Goal: Task Accomplishment & Management: Manage account settings

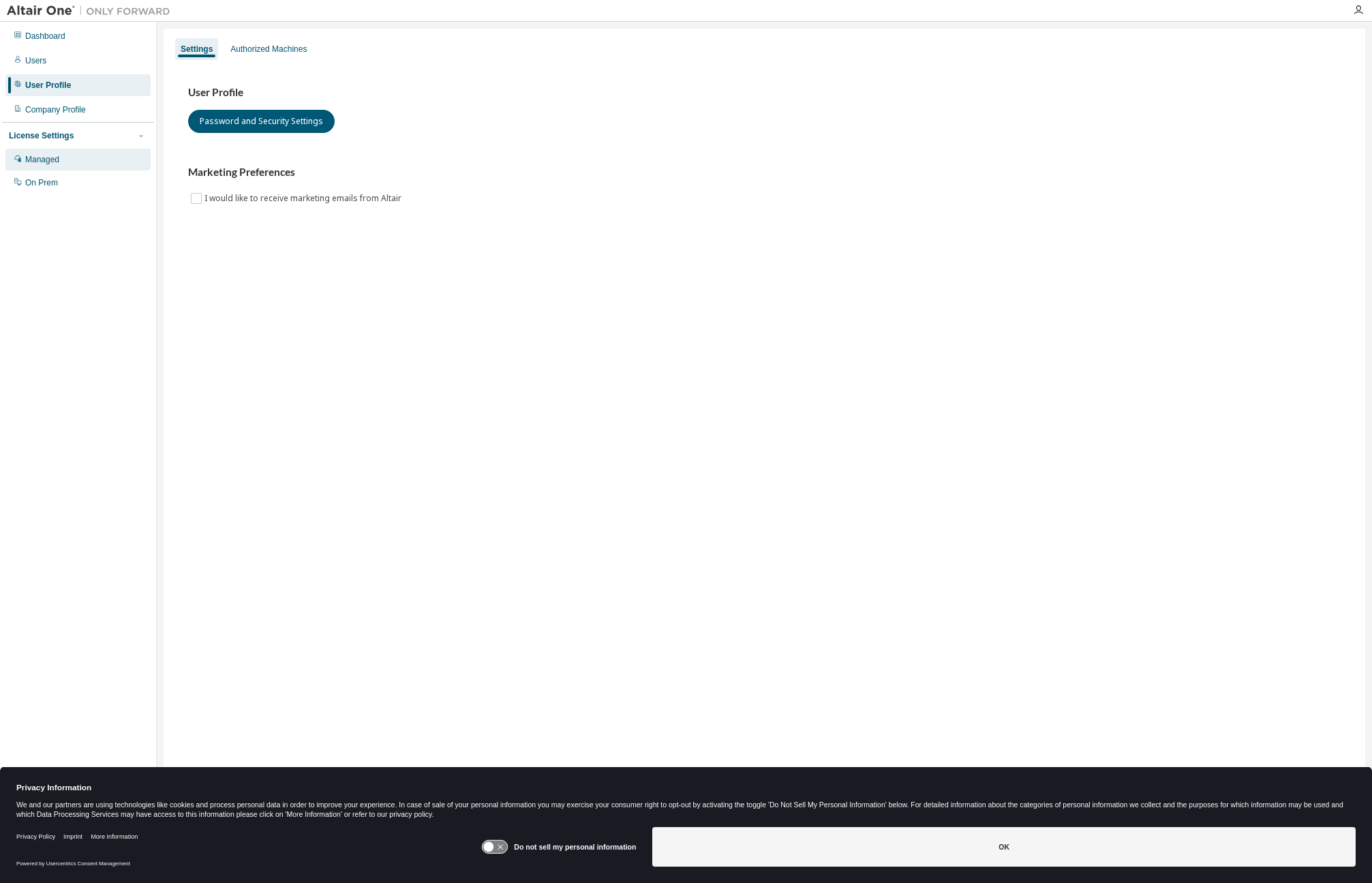
click at [49, 153] on div "Managed" at bounding box center [77, 159] width 145 height 22
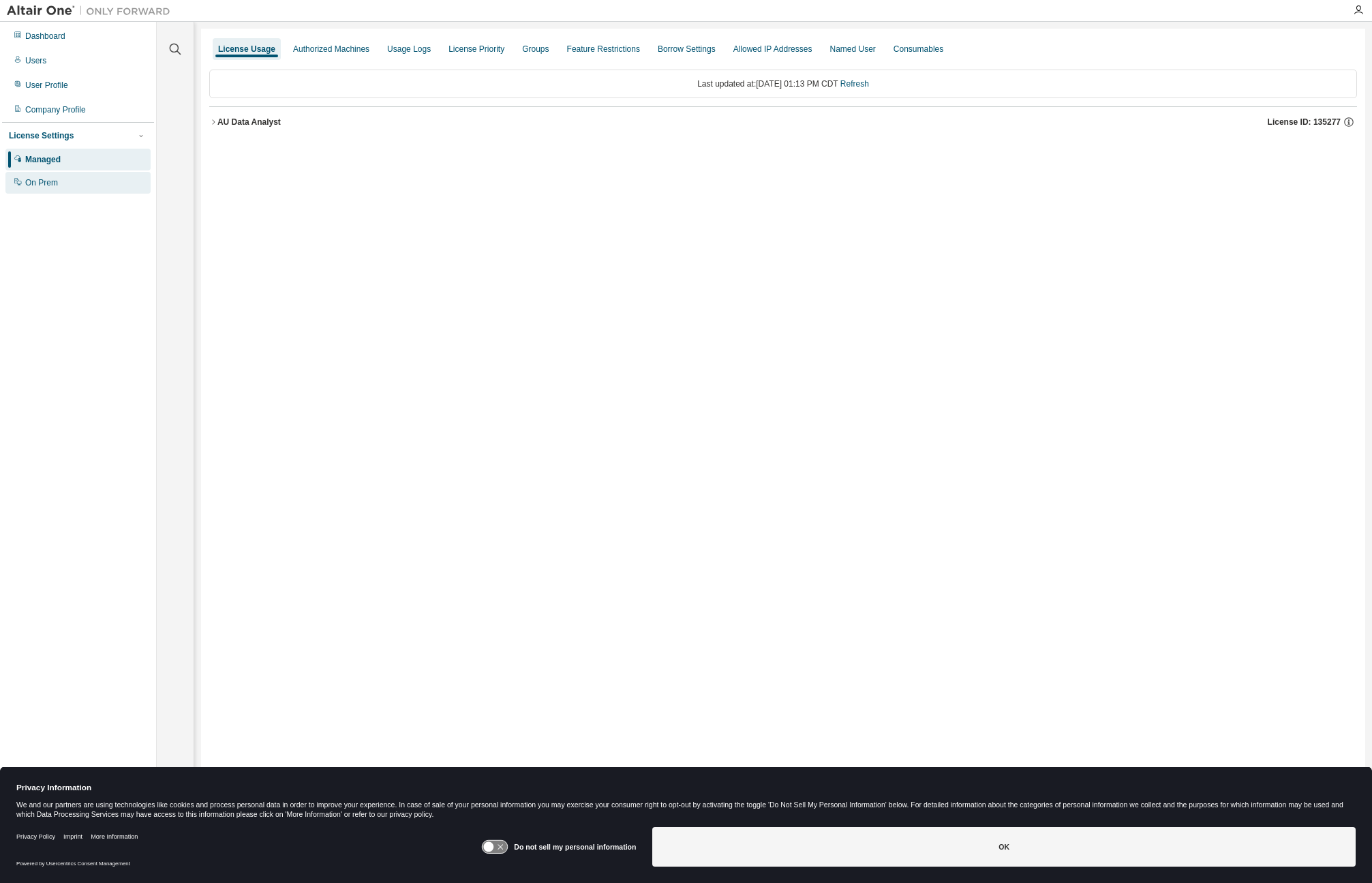
click at [51, 178] on div "On Prem" at bounding box center [42, 182] width 33 height 11
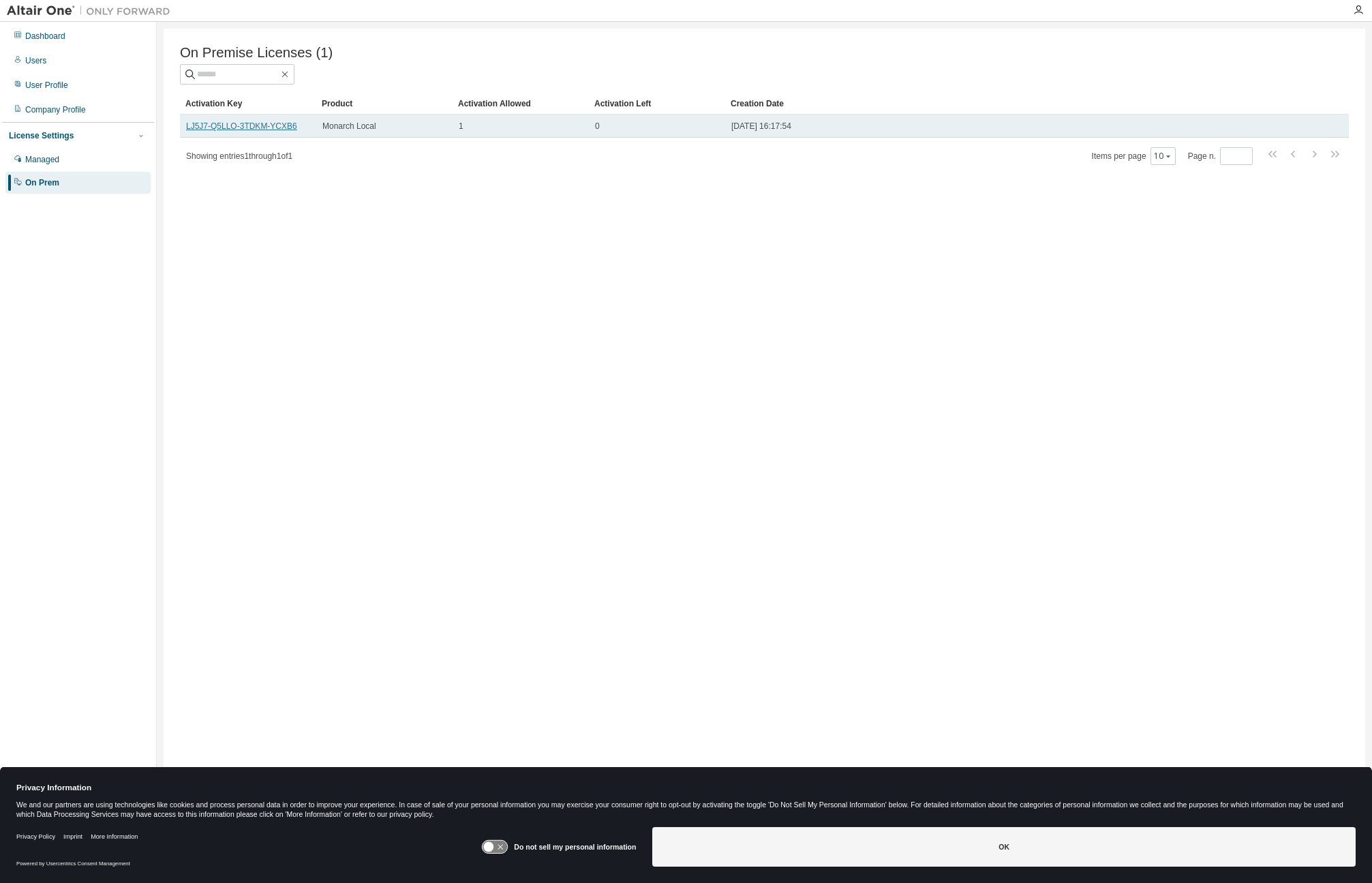
click at [241, 126] on link "LJ5J7-Q5LLO-3TDKM-YCXB6" at bounding box center [242, 126] width 111 height 10
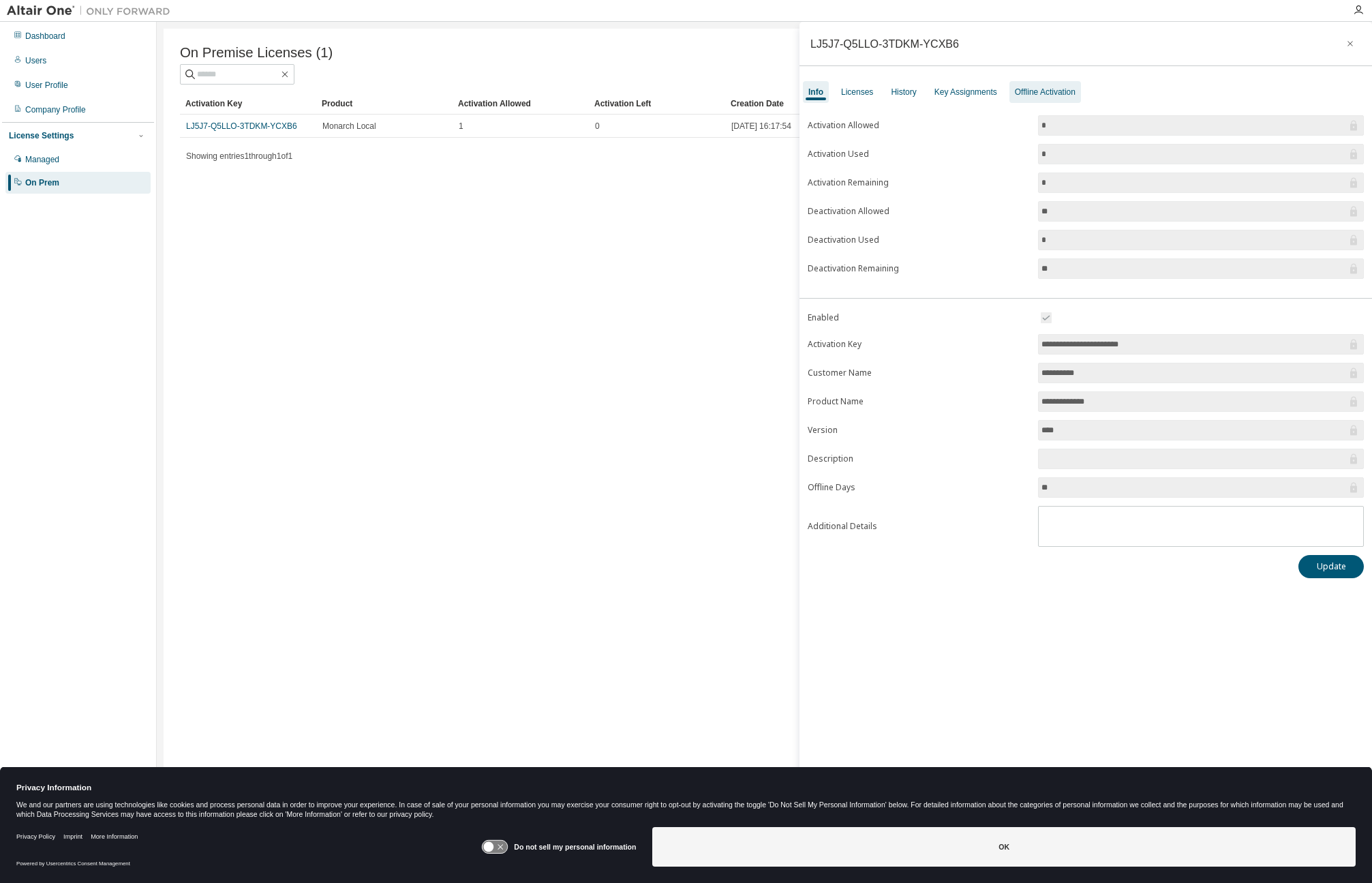
click at [1033, 95] on div "Offline Activation" at bounding box center [1045, 92] width 61 height 11
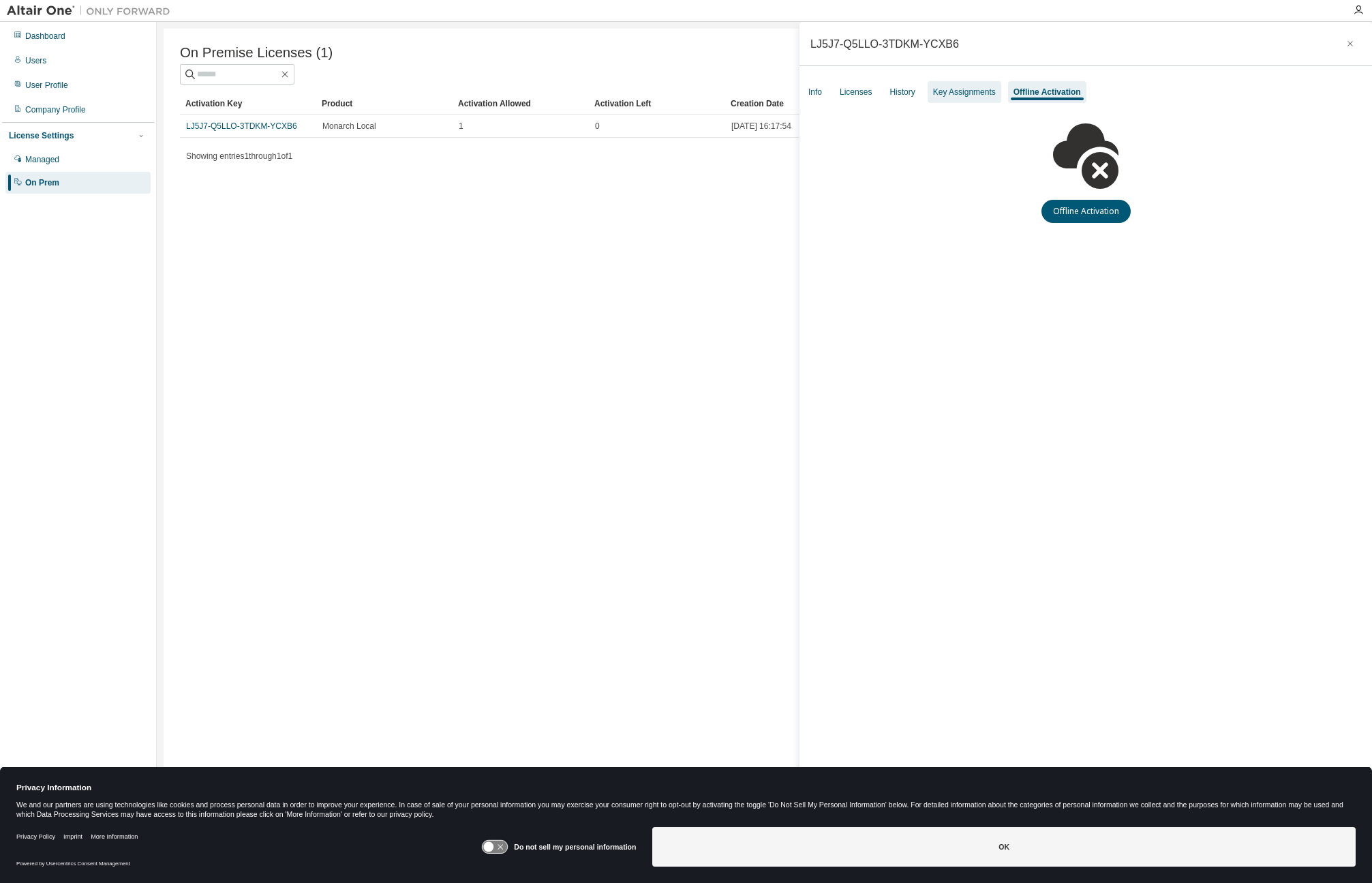
click at [959, 93] on div "Key Assignments" at bounding box center [964, 92] width 62 height 11
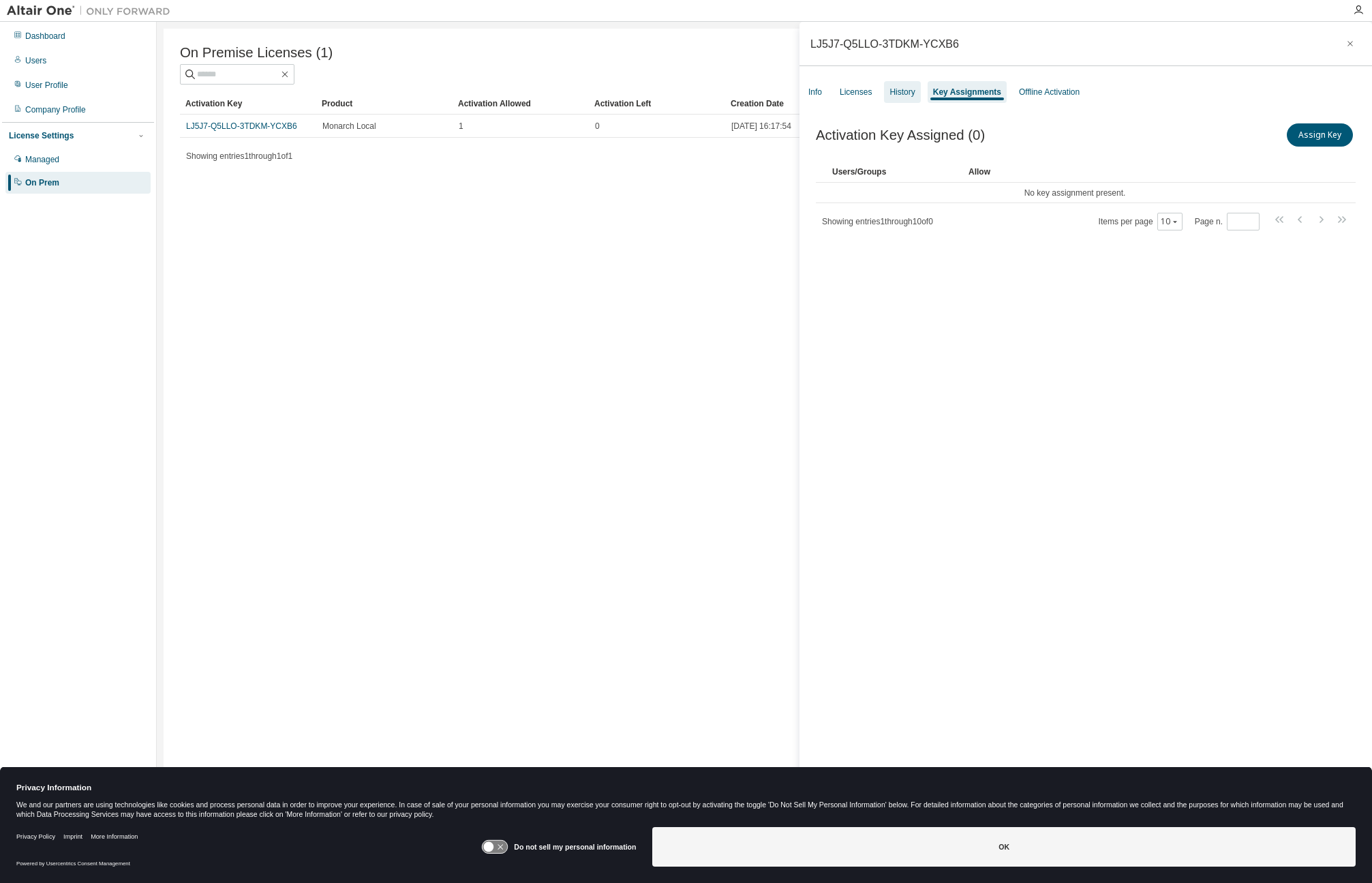
click at [900, 88] on div "History" at bounding box center [901, 92] width 25 height 11
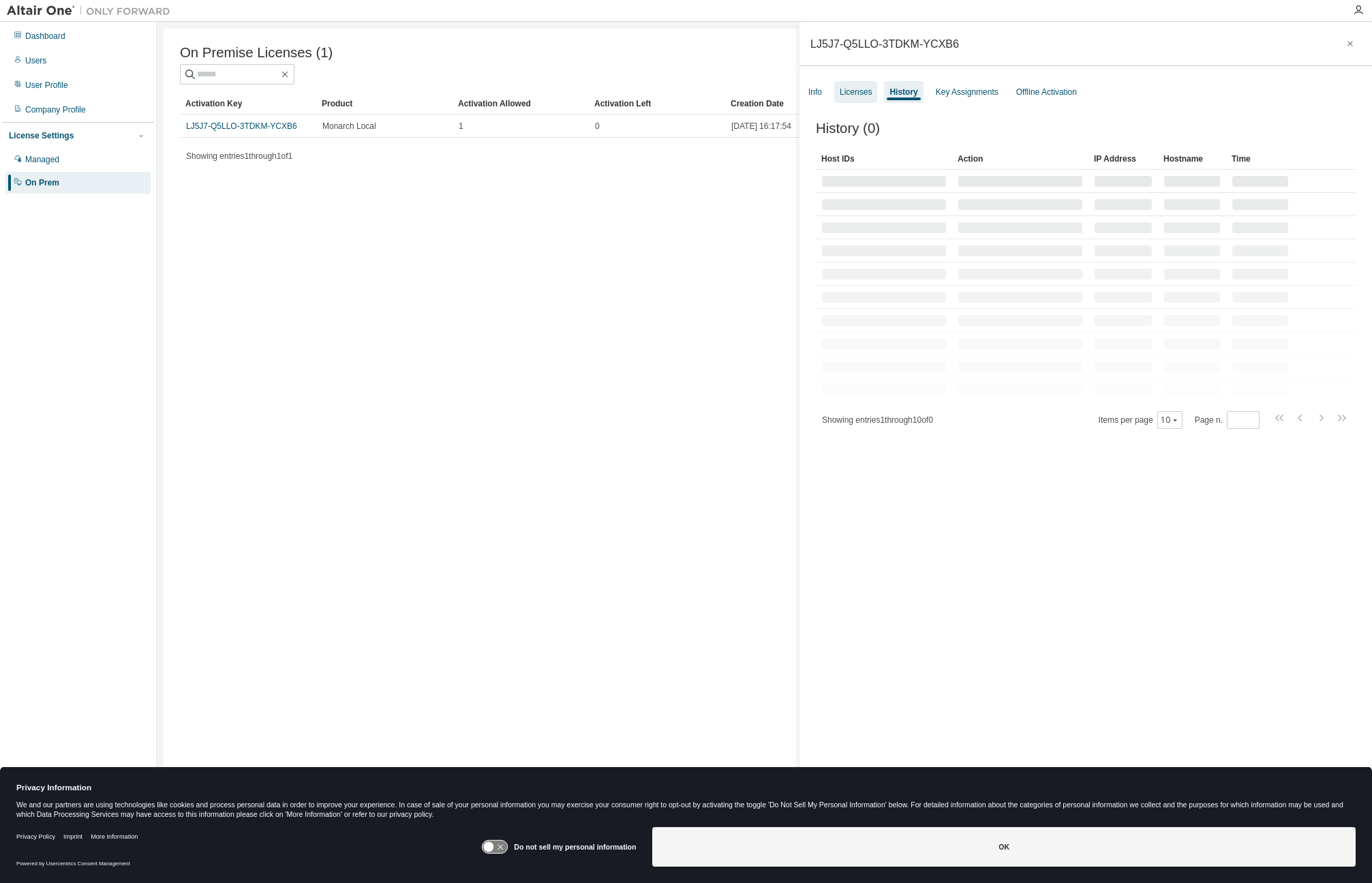
click at [855, 91] on div "Licenses" at bounding box center [855, 92] width 32 height 11
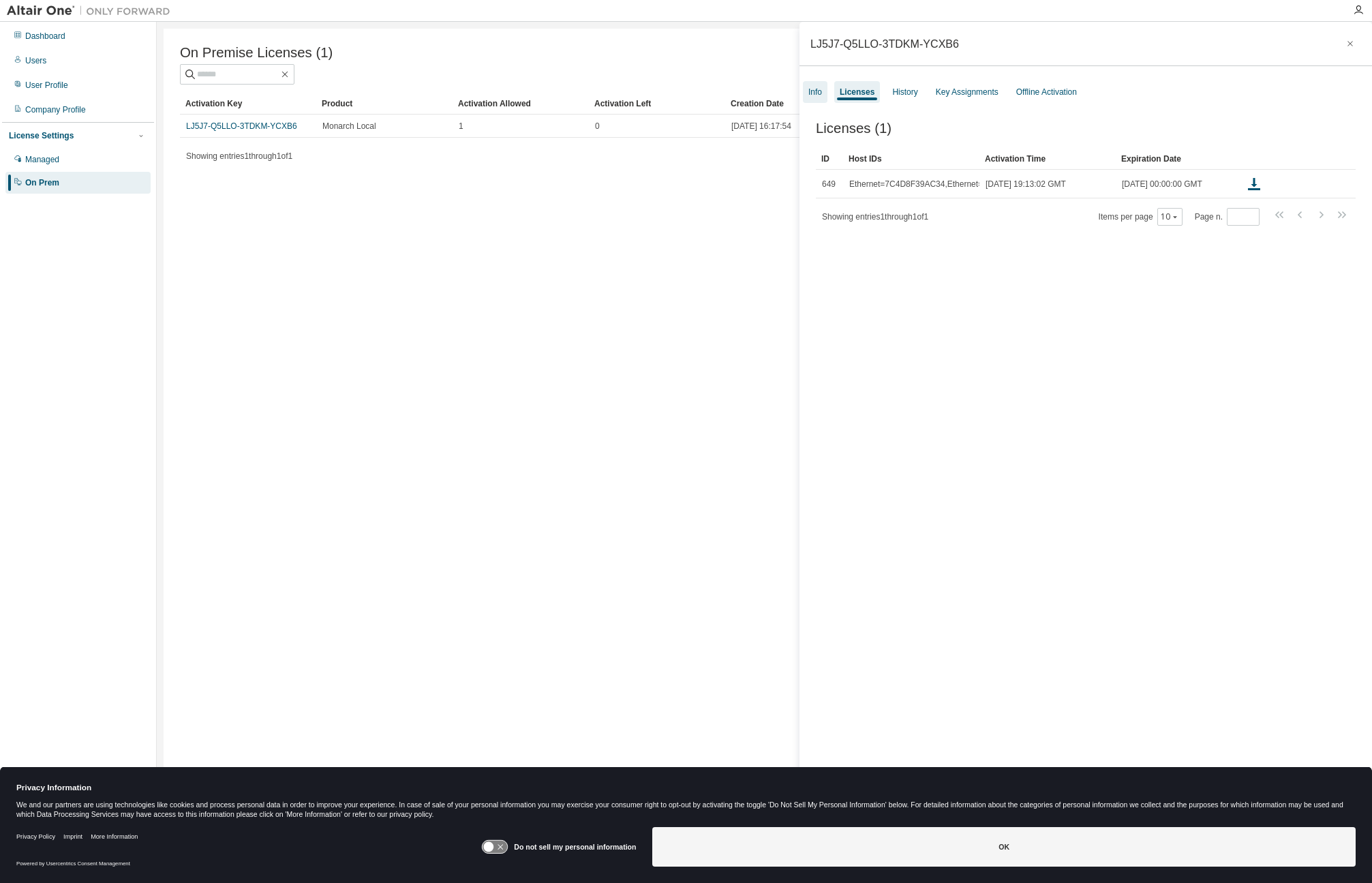
click at [820, 94] on div "Info" at bounding box center [815, 92] width 14 height 11
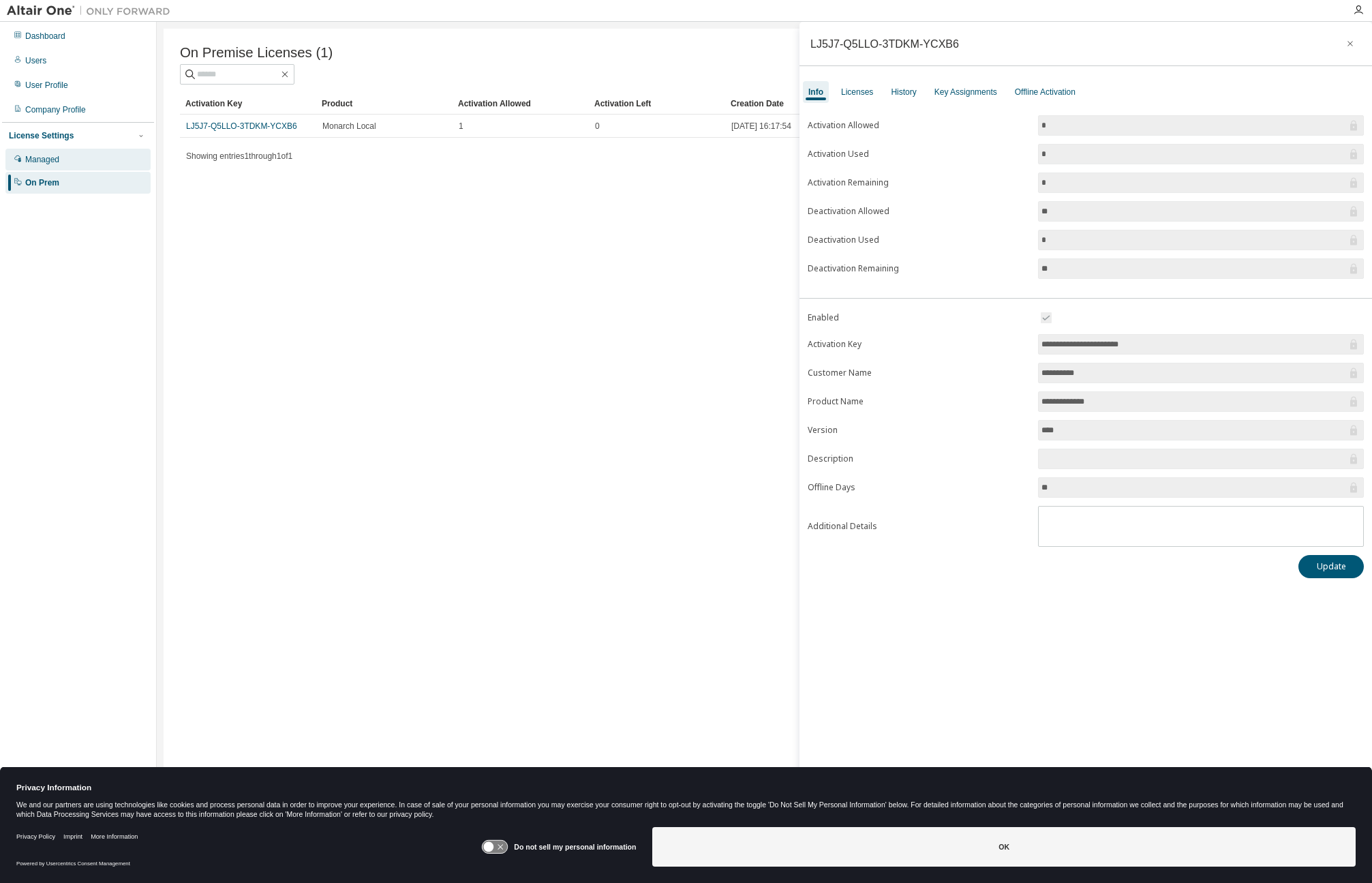
click at [41, 164] on div "Managed" at bounding box center [42, 160] width 34 height 11
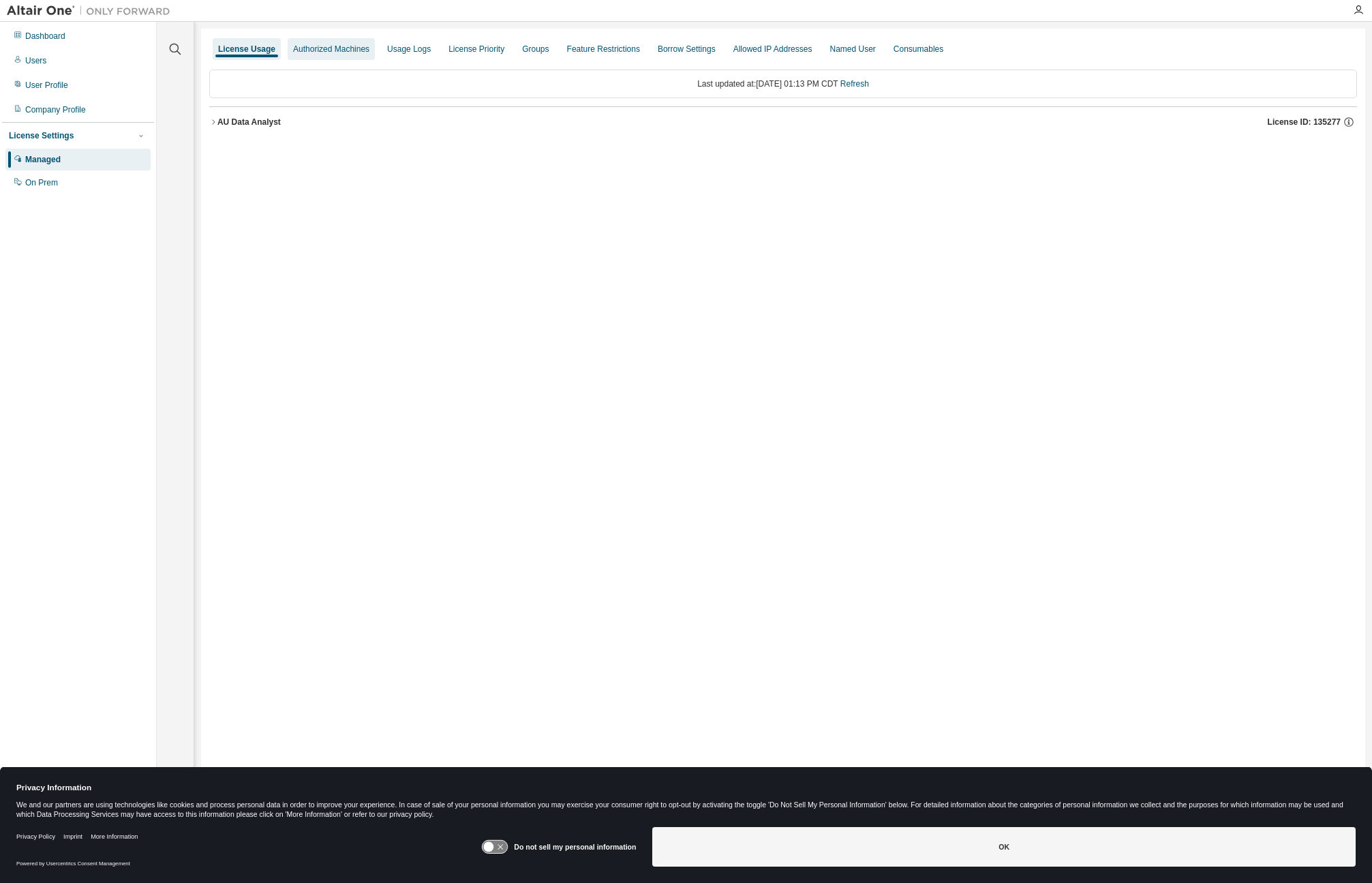
click at [332, 52] on div "Authorized Machines" at bounding box center [331, 49] width 76 height 11
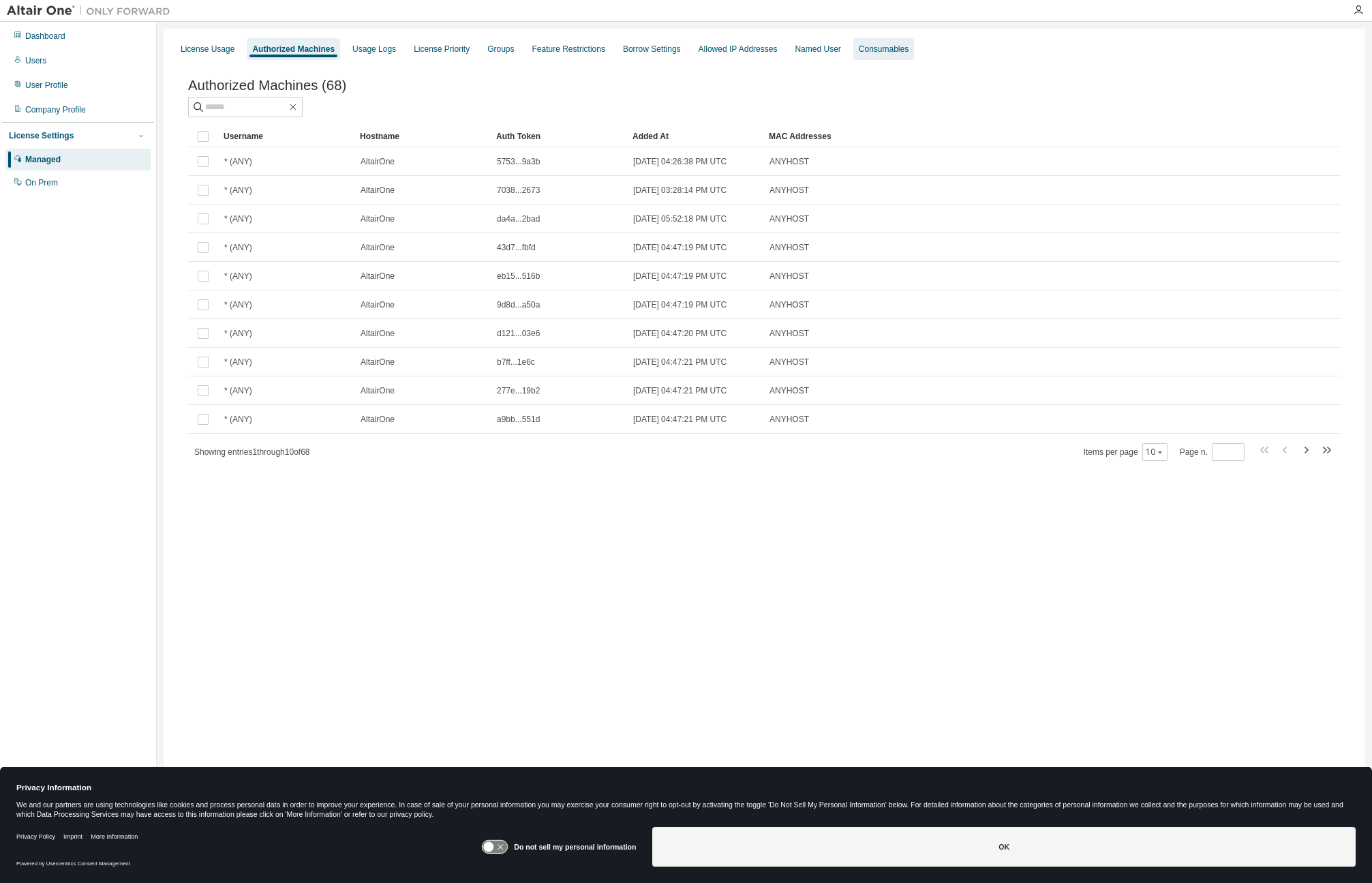
click at [889, 55] on div "Consumables" at bounding box center [884, 49] width 61 height 22
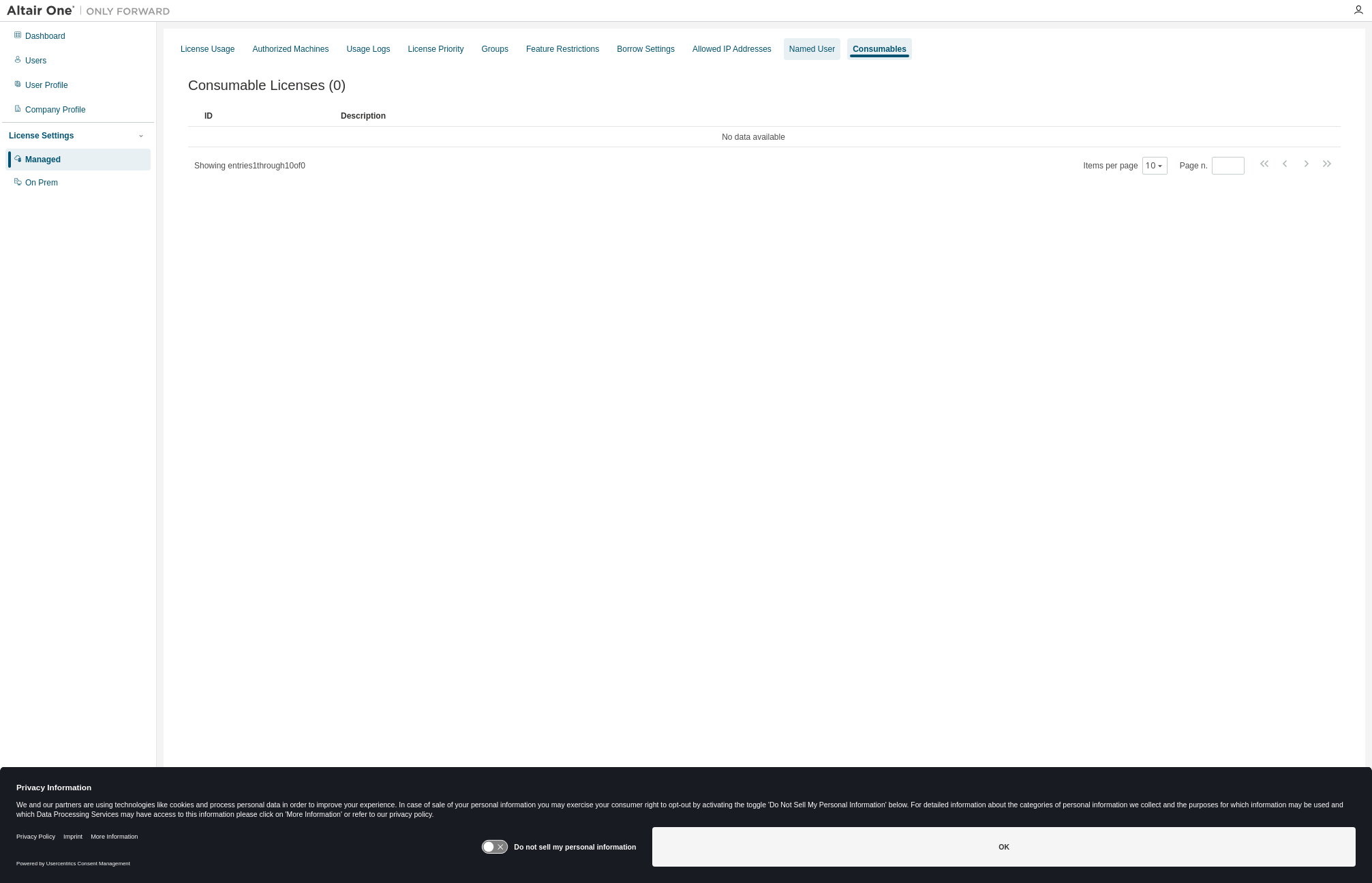
click at [807, 56] on div "Named User" at bounding box center [812, 49] width 56 height 22
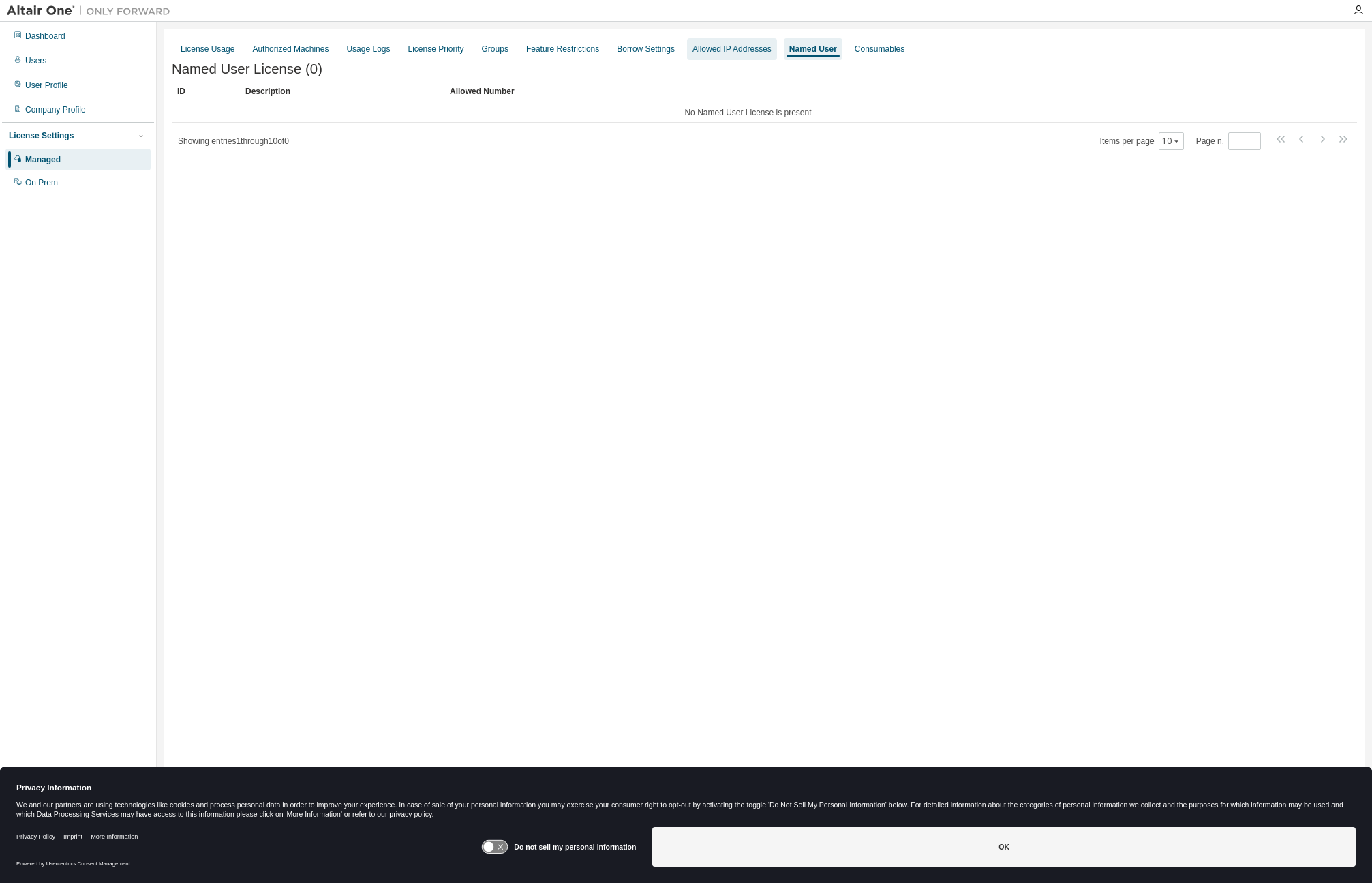
click at [714, 54] on div "Allowed IP Addresses" at bounding box center [731, 49] width 79 height 11
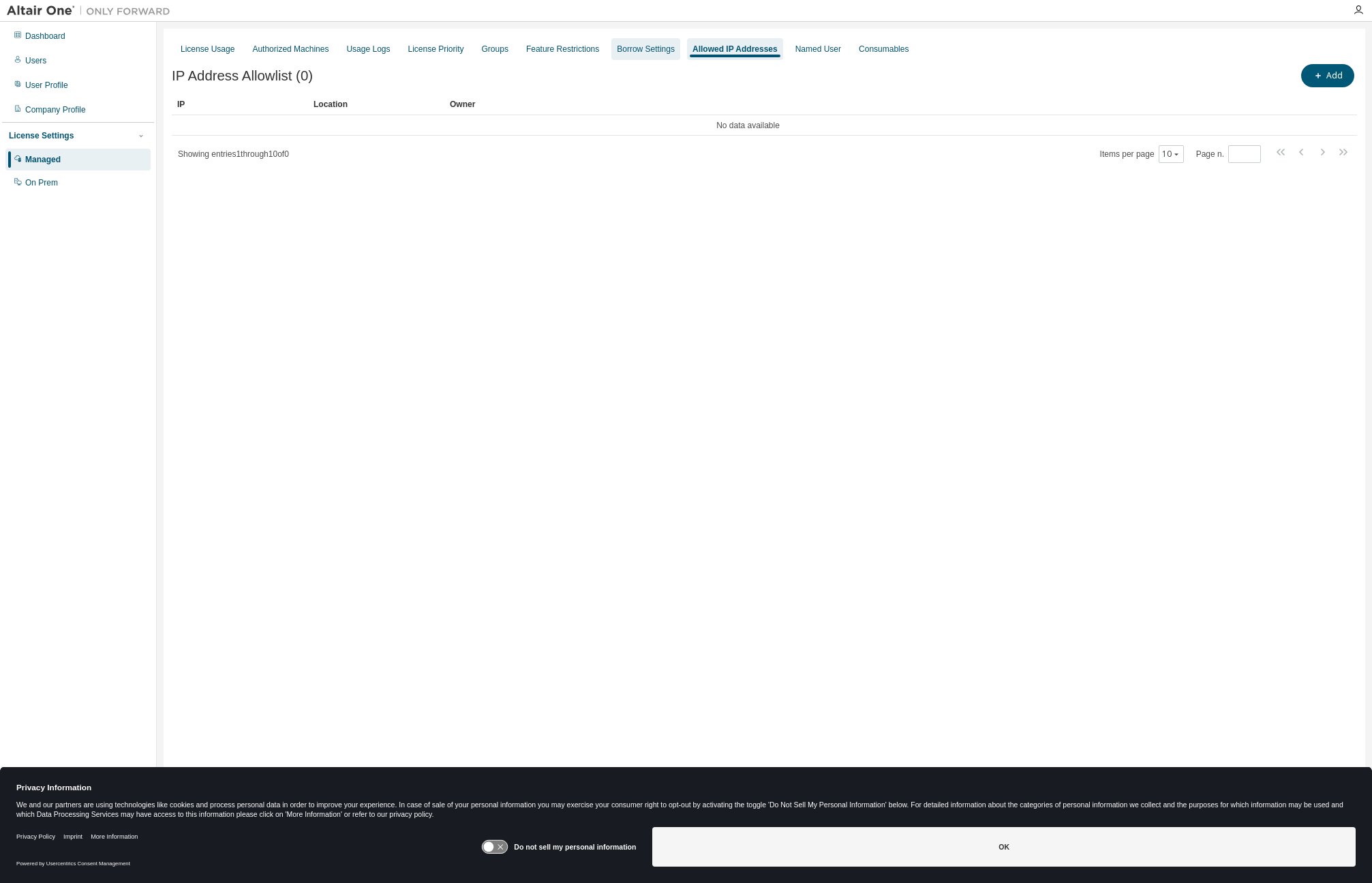
click at [641, 50] on div "Borrow Settings" at bounding box center [645, 49] width 58 height 11
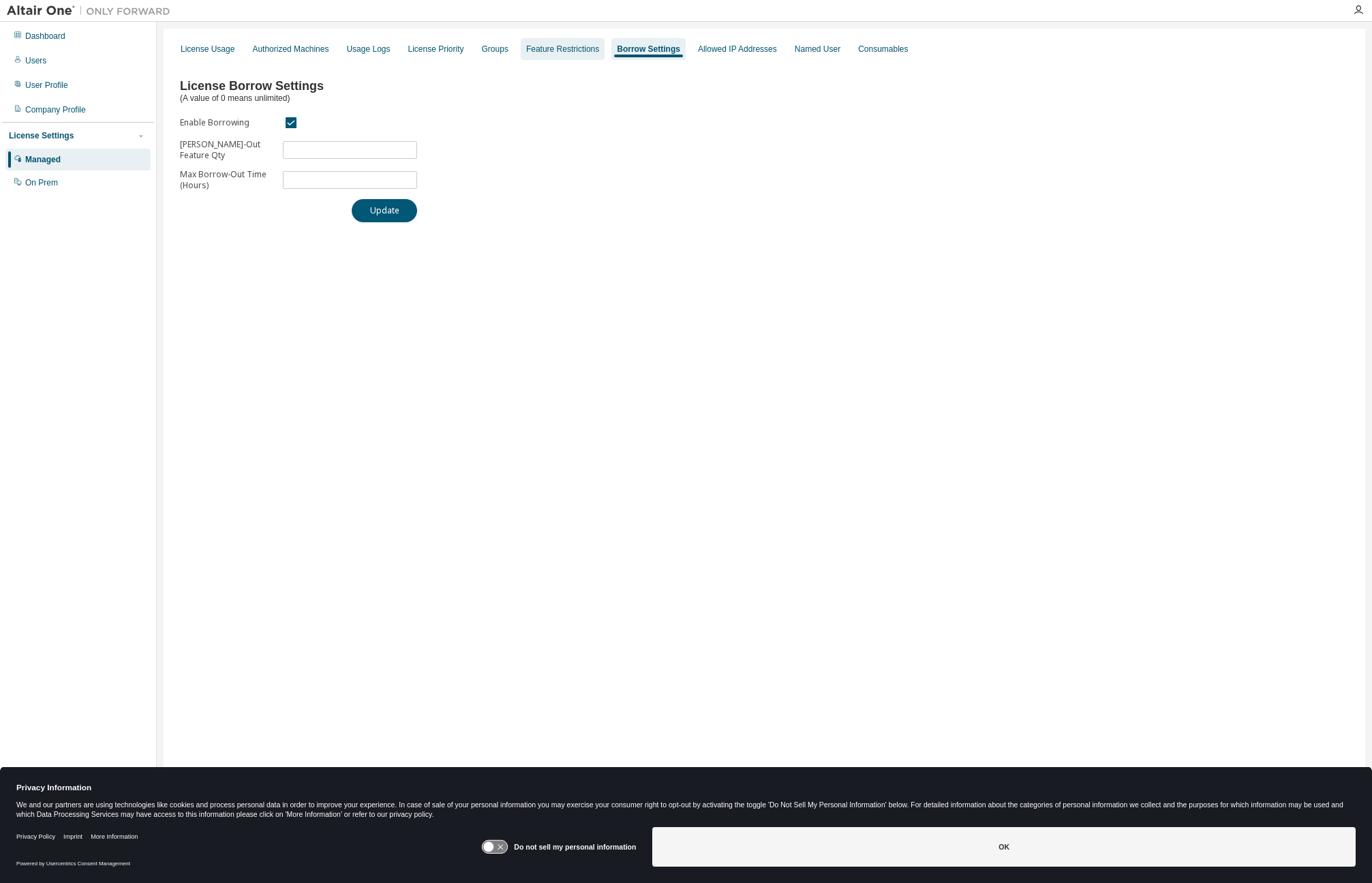
click at [543, 49] on div "Feature Restrictions" at bounding box center [563, 49] width 73 height 11
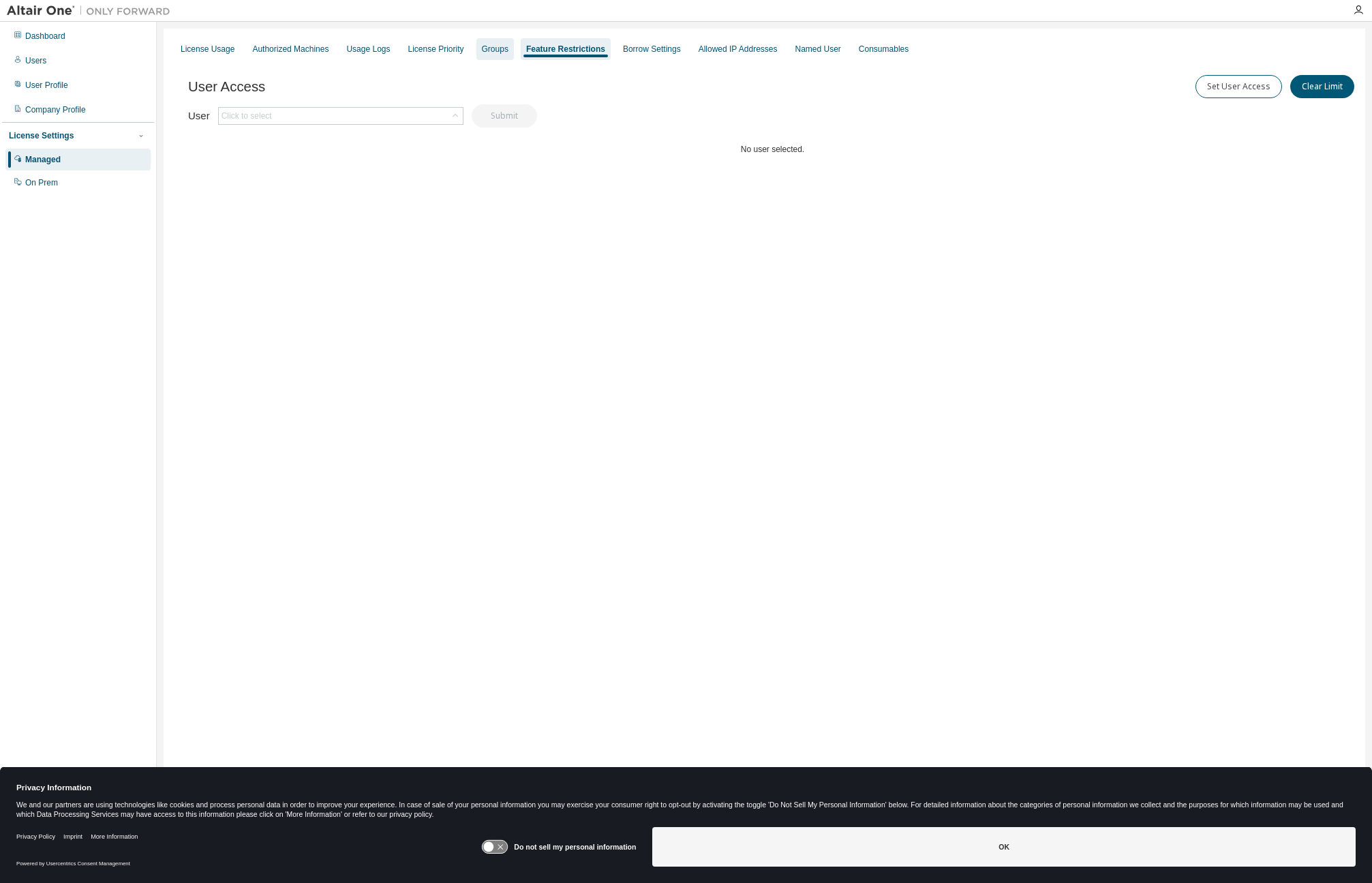
click at [485, 53] on div "Groups" at bounding box center [495, 49] width 27 height 11
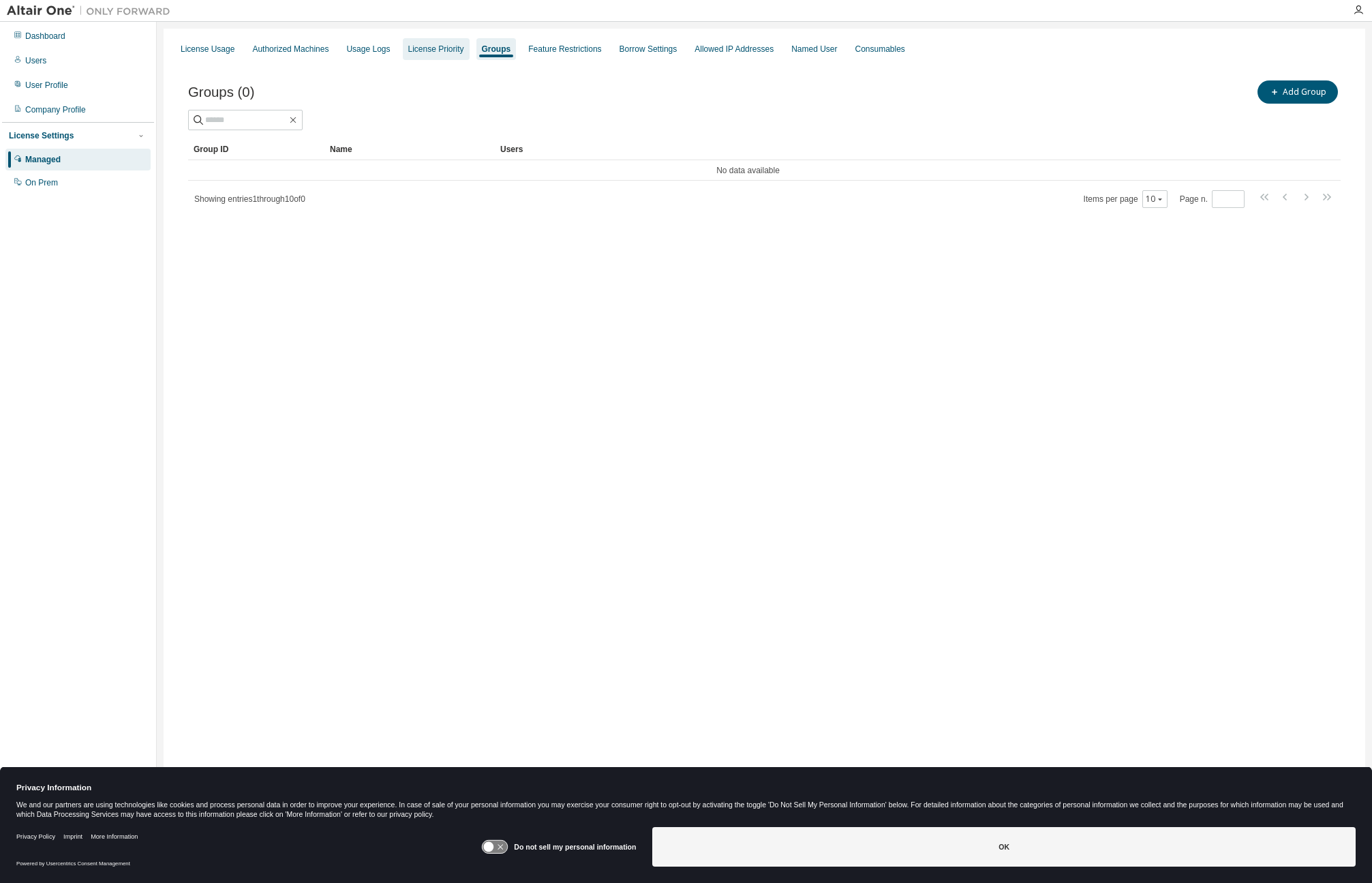
click at [430, 50] on div "License Priority" at bounding box center [436, 49] width 56 height 11
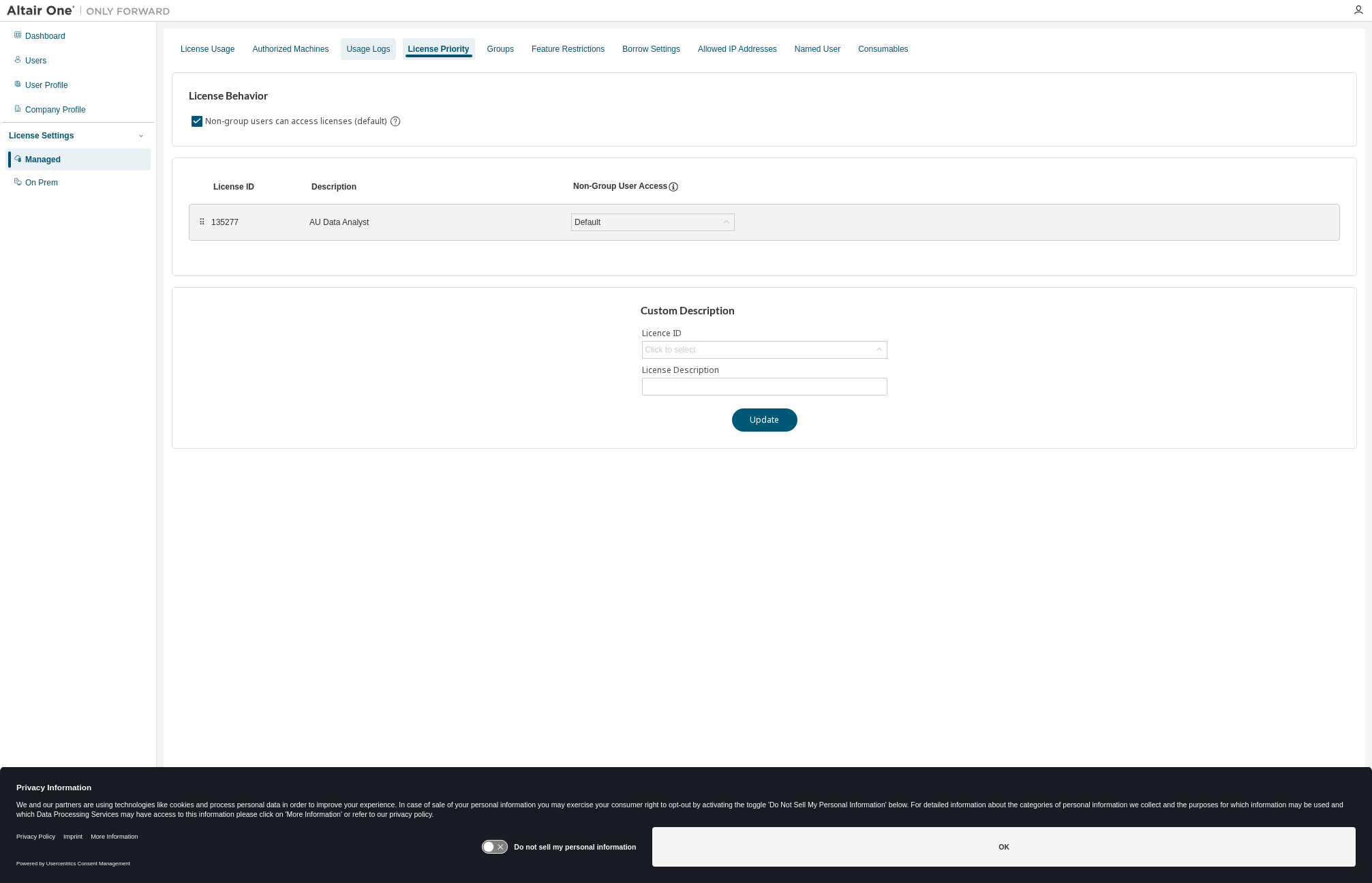
click at [379, 50] on div "Usage Logs" at bounding box center [368, 49] width 43 height 11
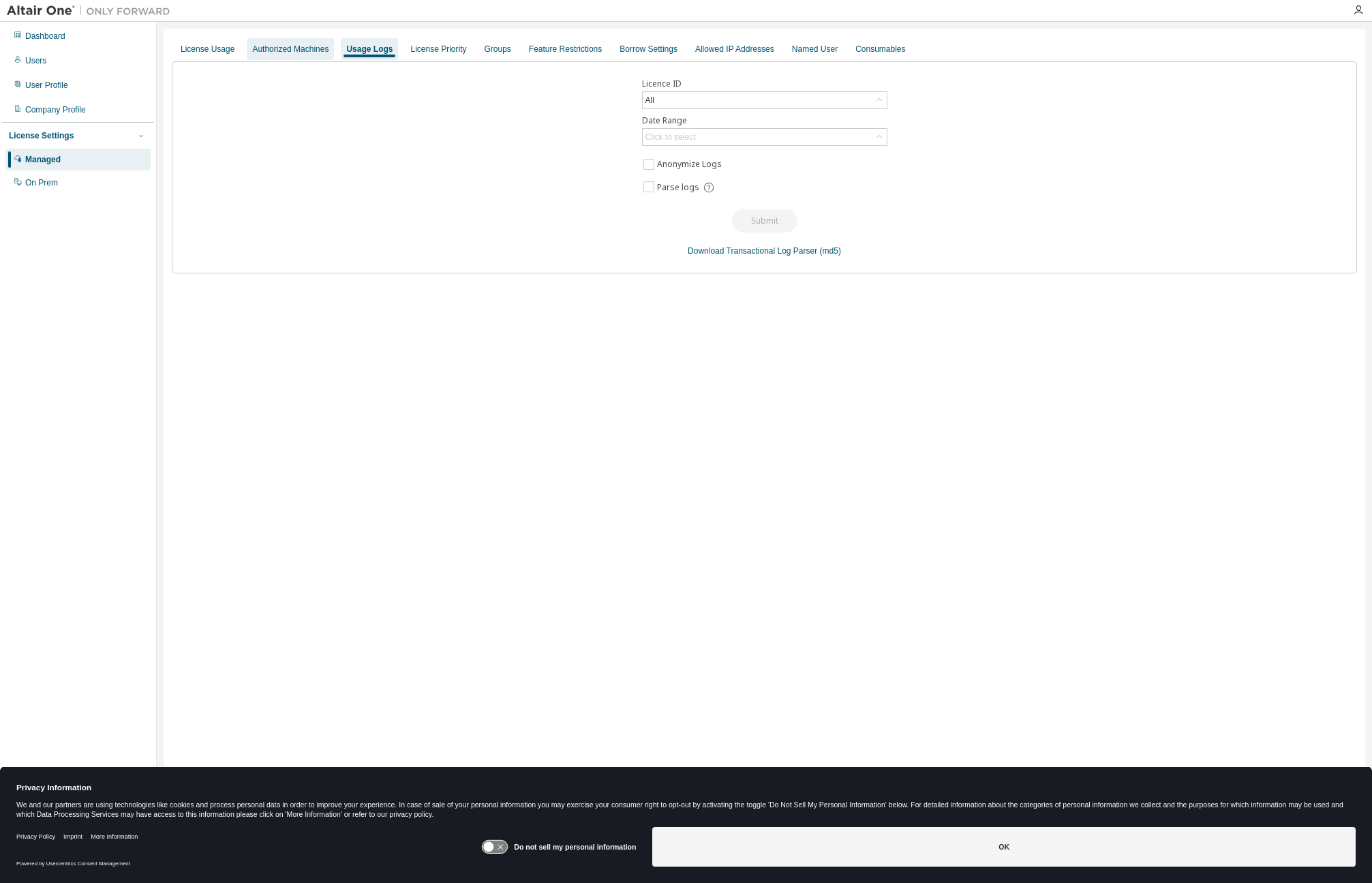
click at [314, 54] on div "Authorized Machines" at bounding box center [291, 49] width 76 height 11
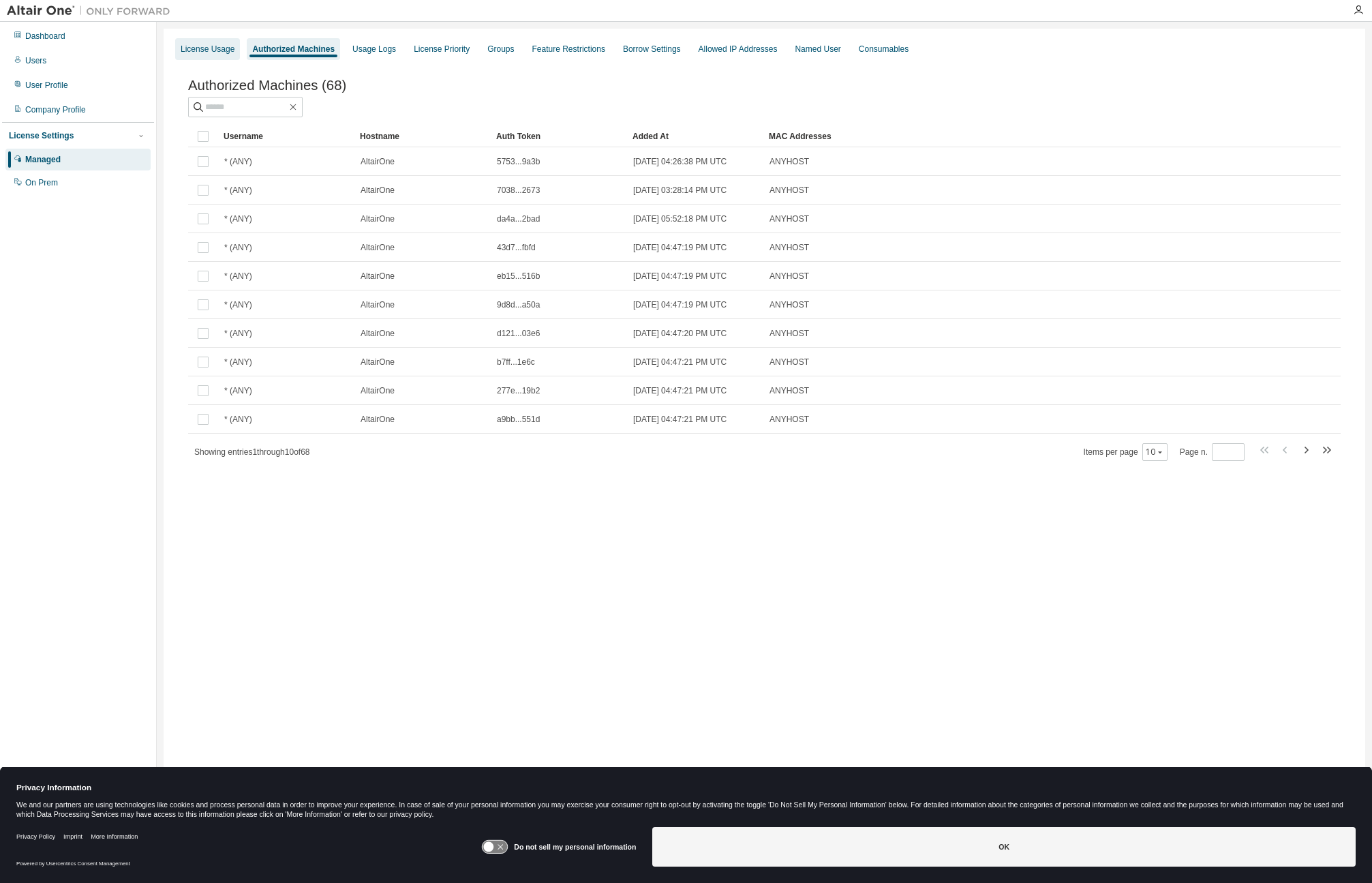
click at [225, 58] on div "License Usage" at bounding box center [207, 49] width 65 height 22
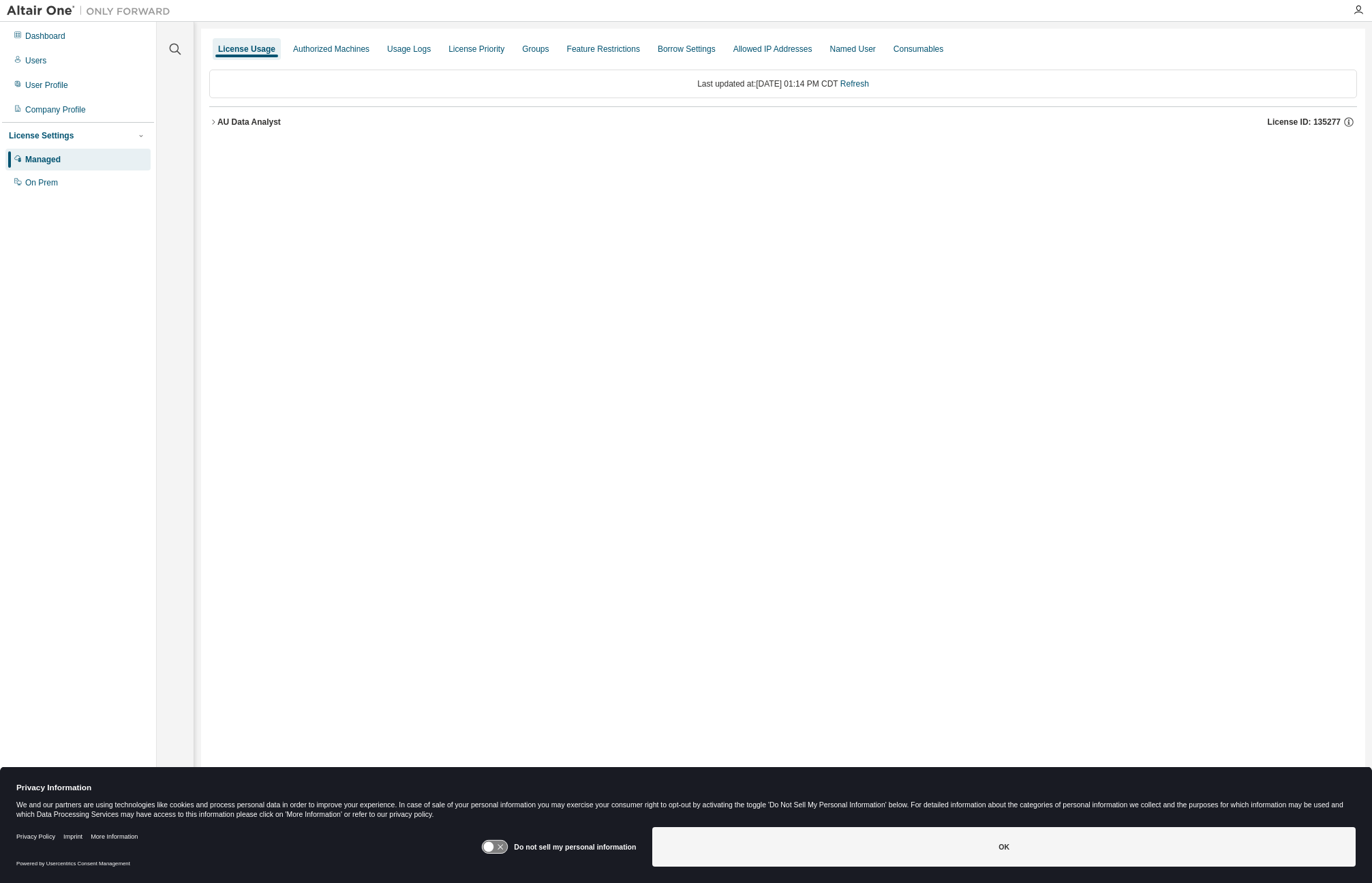
click at [47, 132] on div "License Settings" at bounding box center [41, 135] width 65 height 11
click at [59, 88] on div "User Profile" at bounding box center [47, 85] width 43 height 11
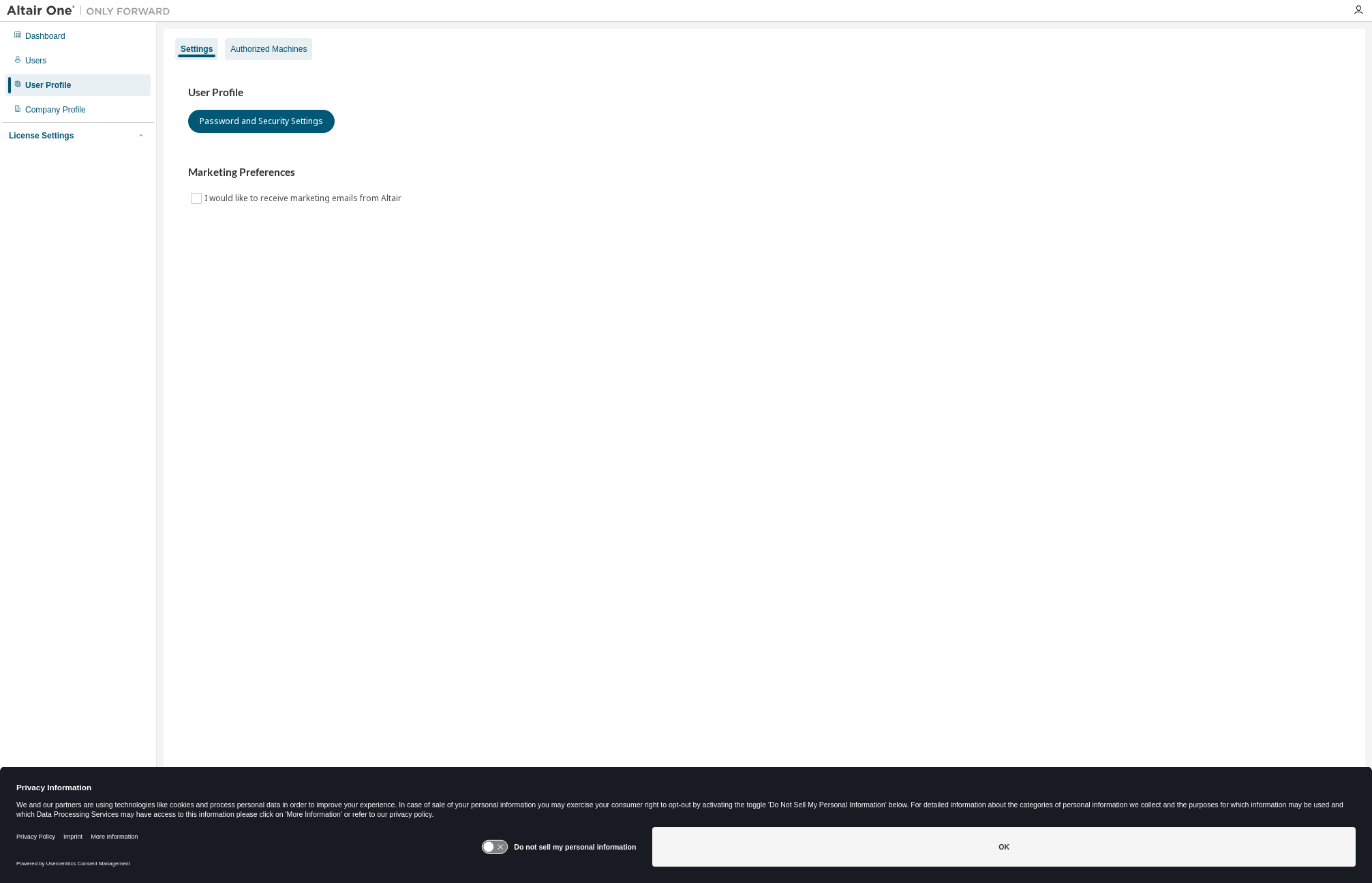
click at [289, 55] on div "Authorized Machines" at bounding box center [268, 49] width 88 height 22
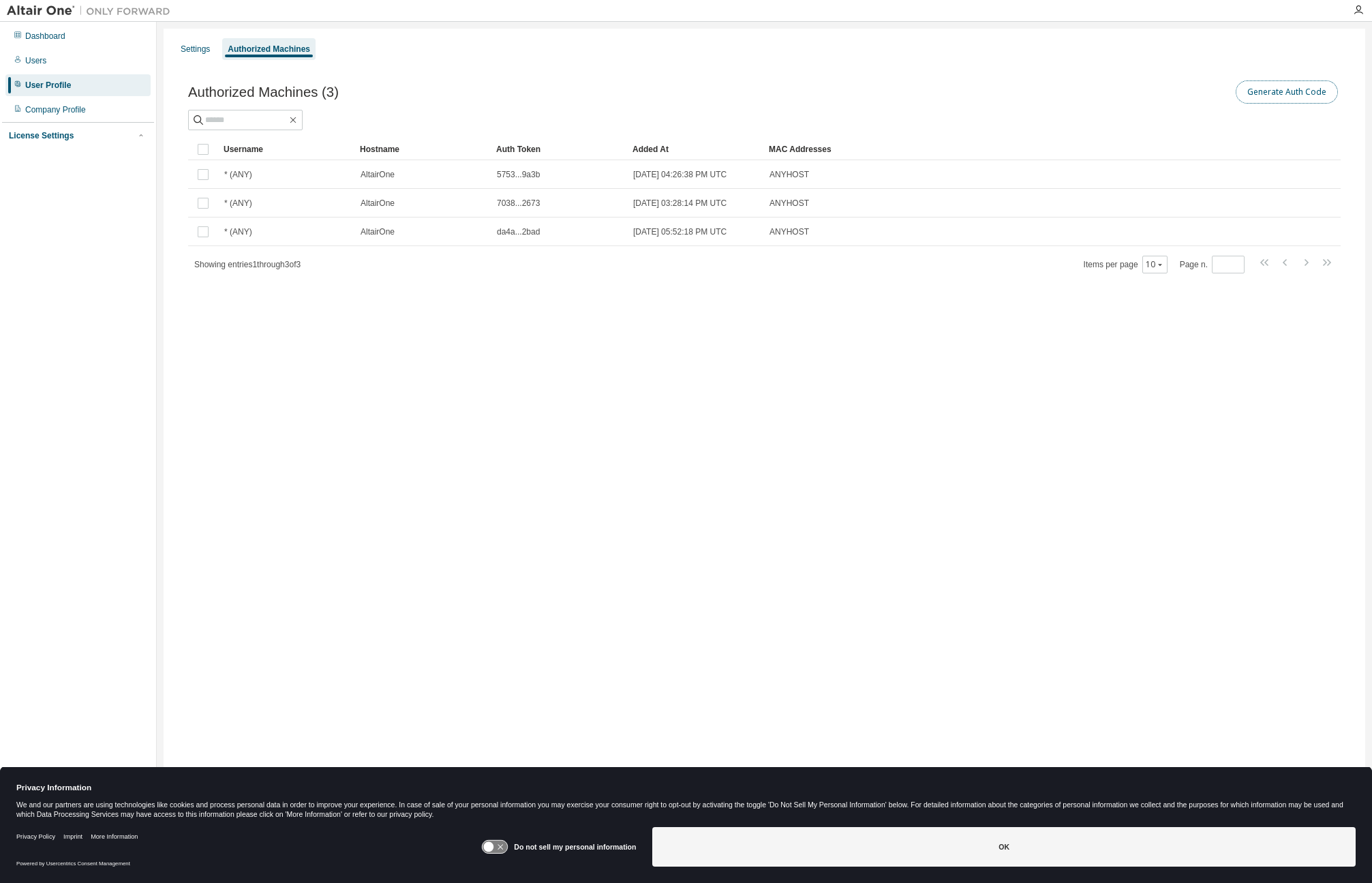
click at [1277, 91] on button "Generate Auth Code" at bounding box center [1287, 92] width 102 height 23
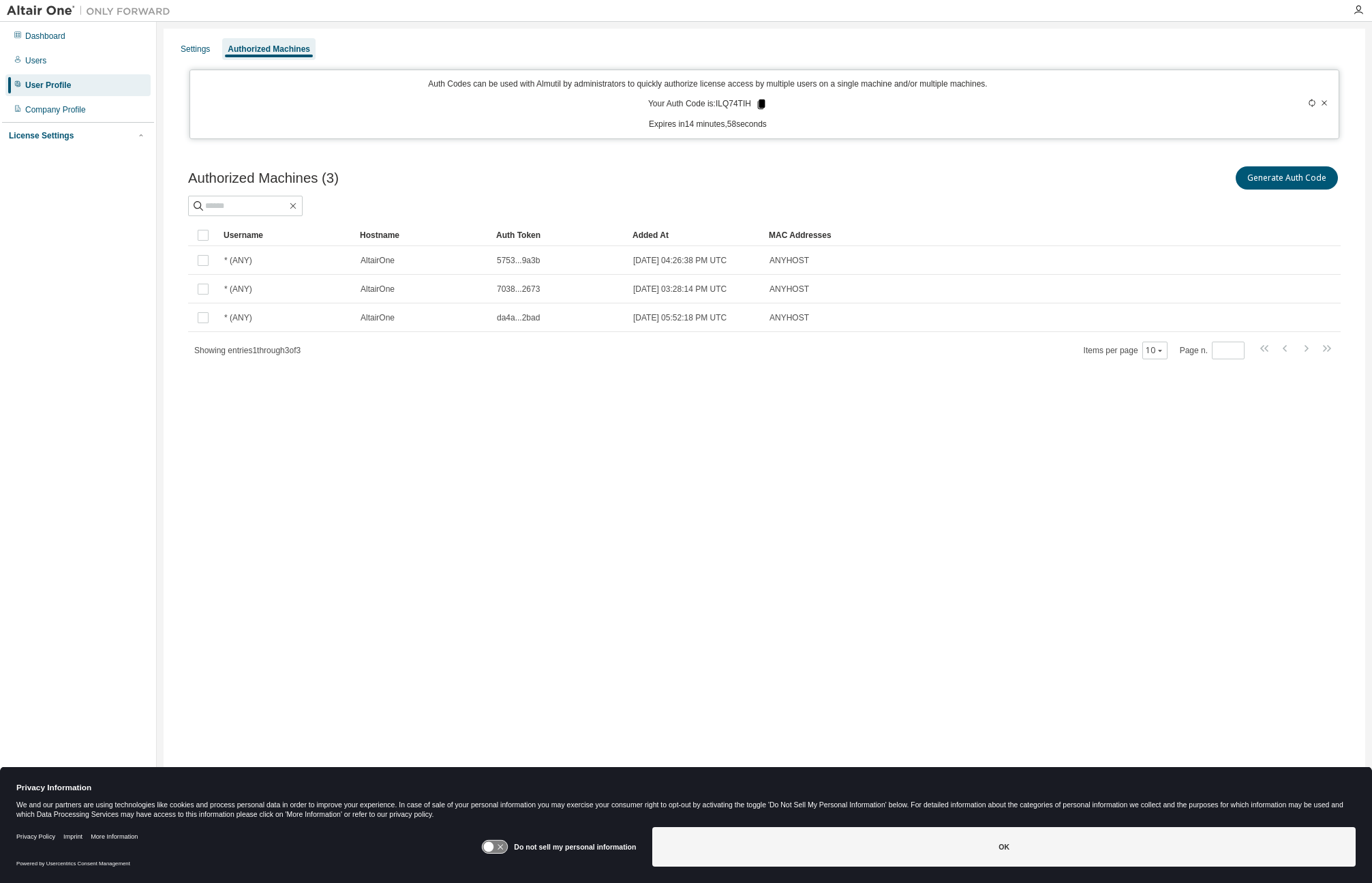
click at [760, 105] on icon at bounding box center [761, 104] width 8 height 10
